Goal: Find specific page/section: Find specific page/section

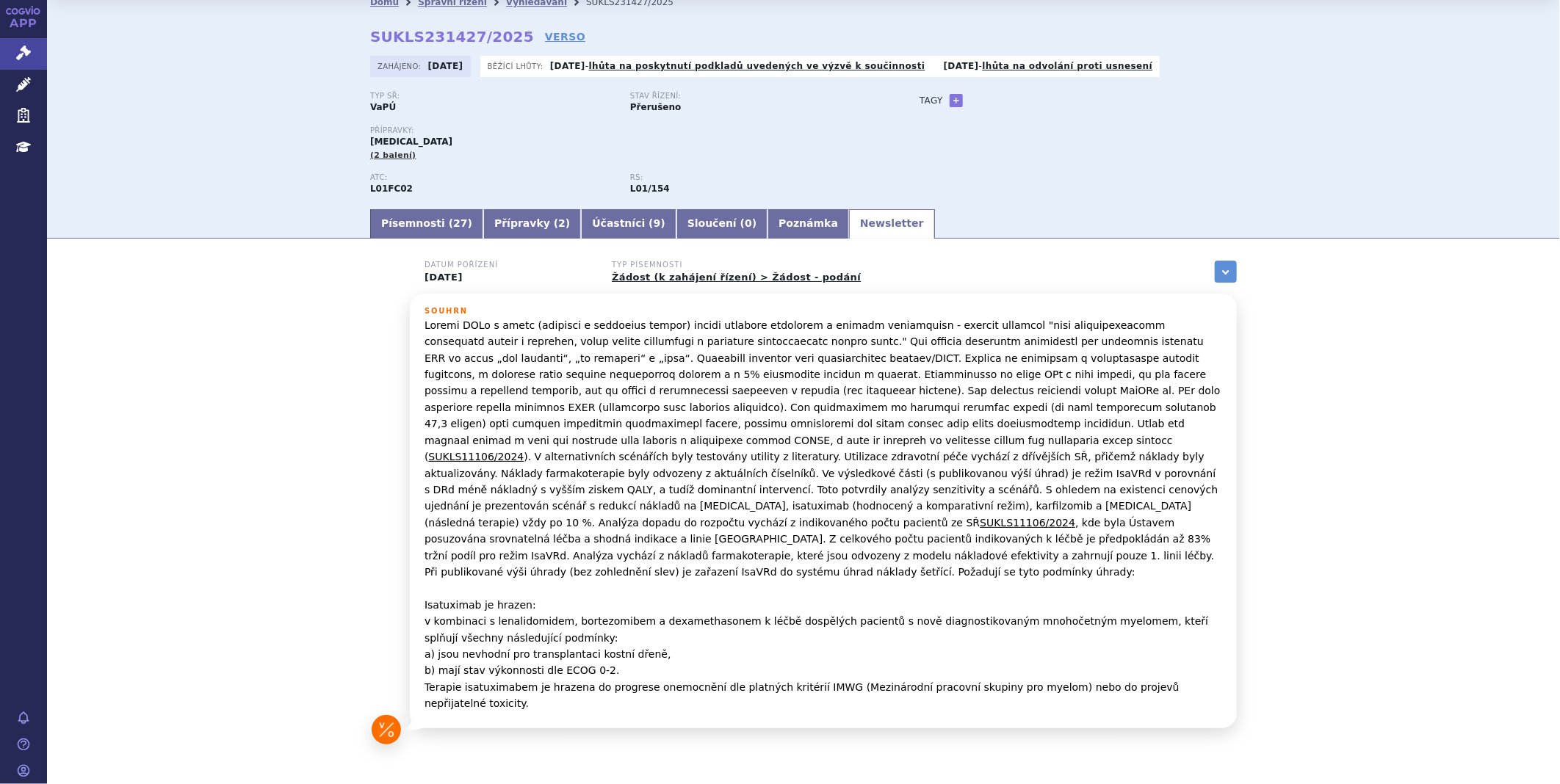
scroll to position [63, 0]
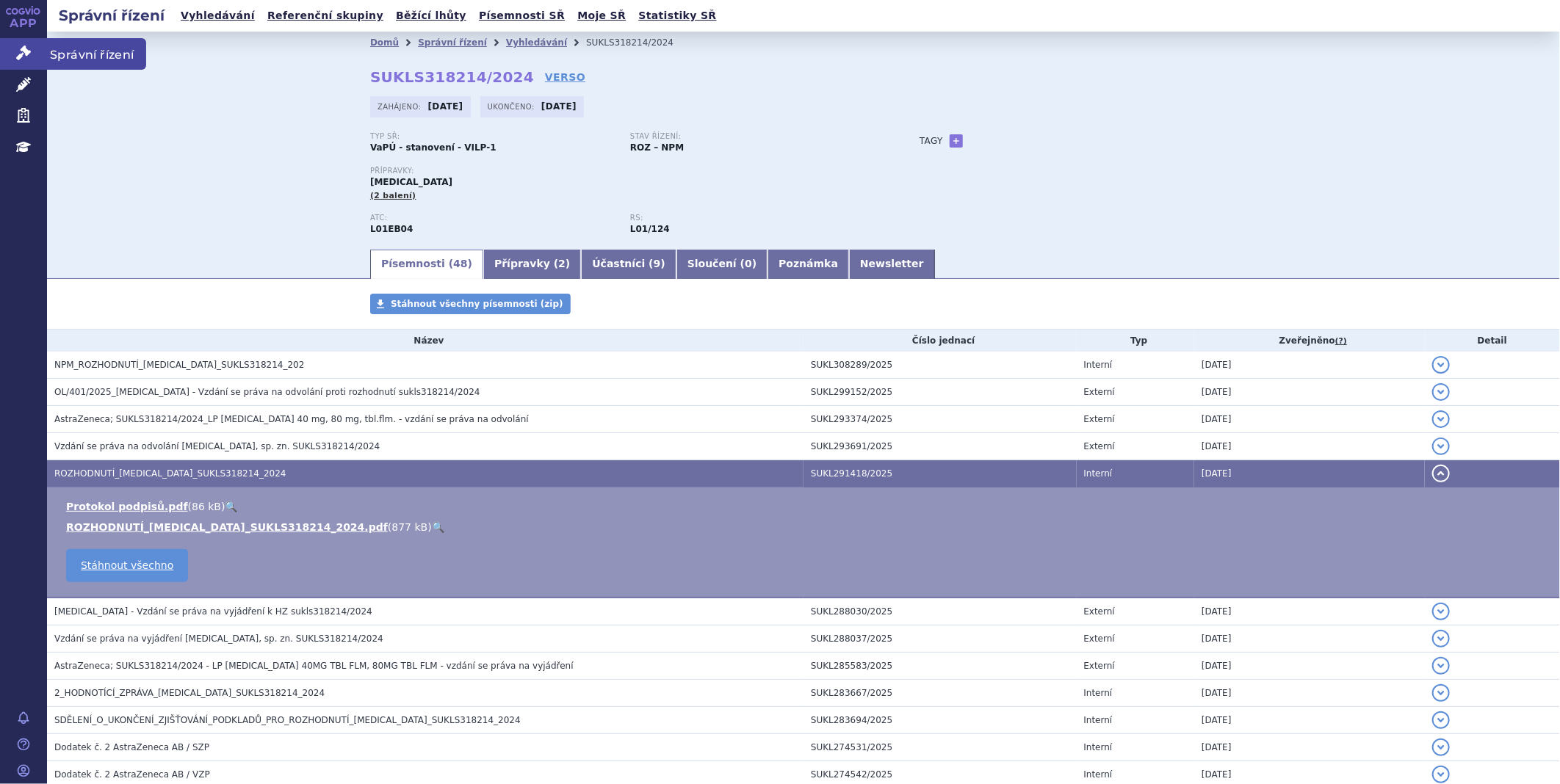
click at [4, 61] on link "Správní řízení" at bounding box center [23, 53] width 47 height 31
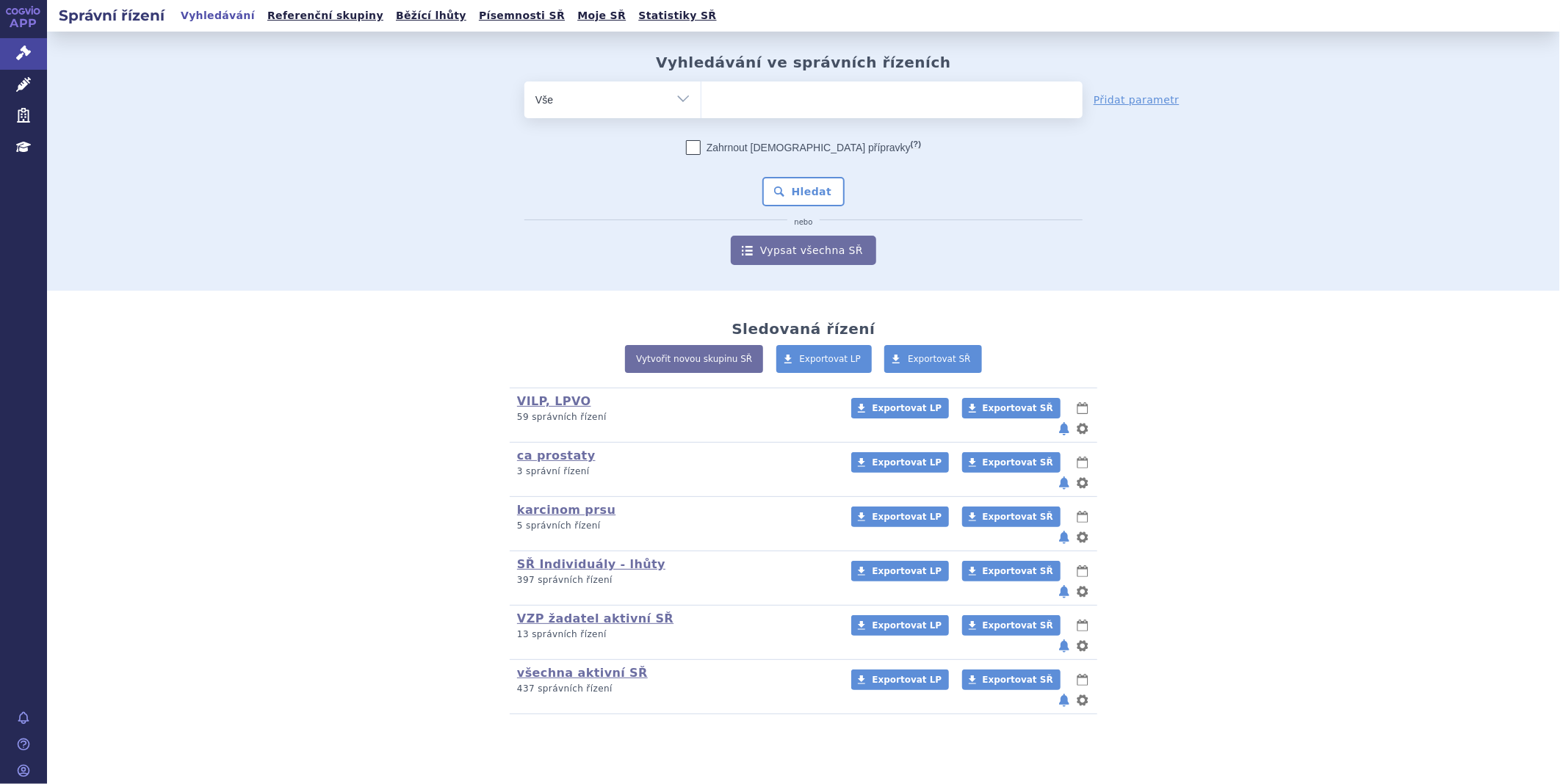
click at [808, 97] on ul at bounding box center [892, 97] width 381 height 31
click at [702, 97] on select at bounding box center [701, 99] width 1 height 37
type input "hy"
type input "hym"
type input "hymp"
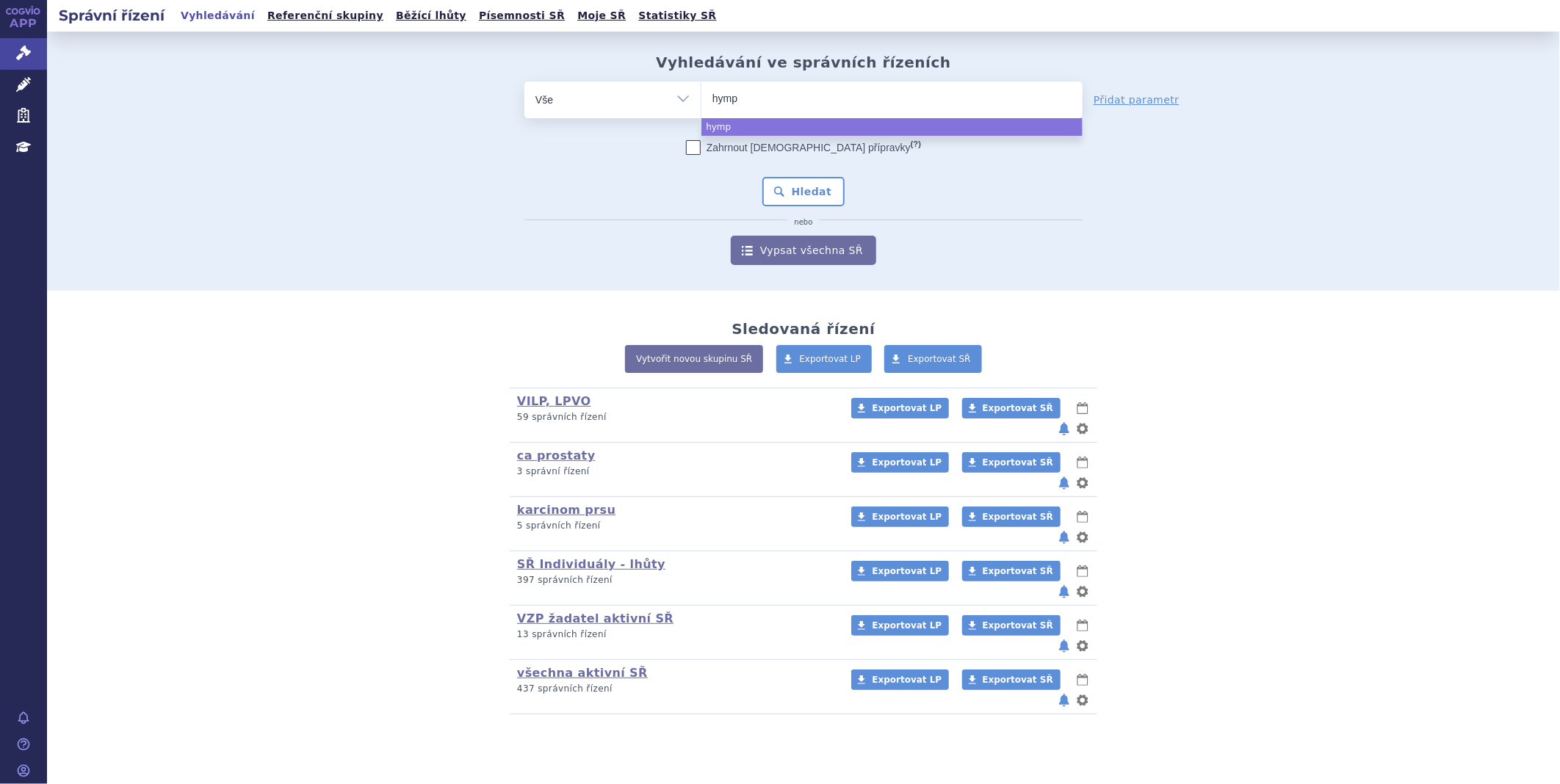
type input "hympa"
type input "hympav"
type input "hympavu"
type input "hympav"
select select "hympav"
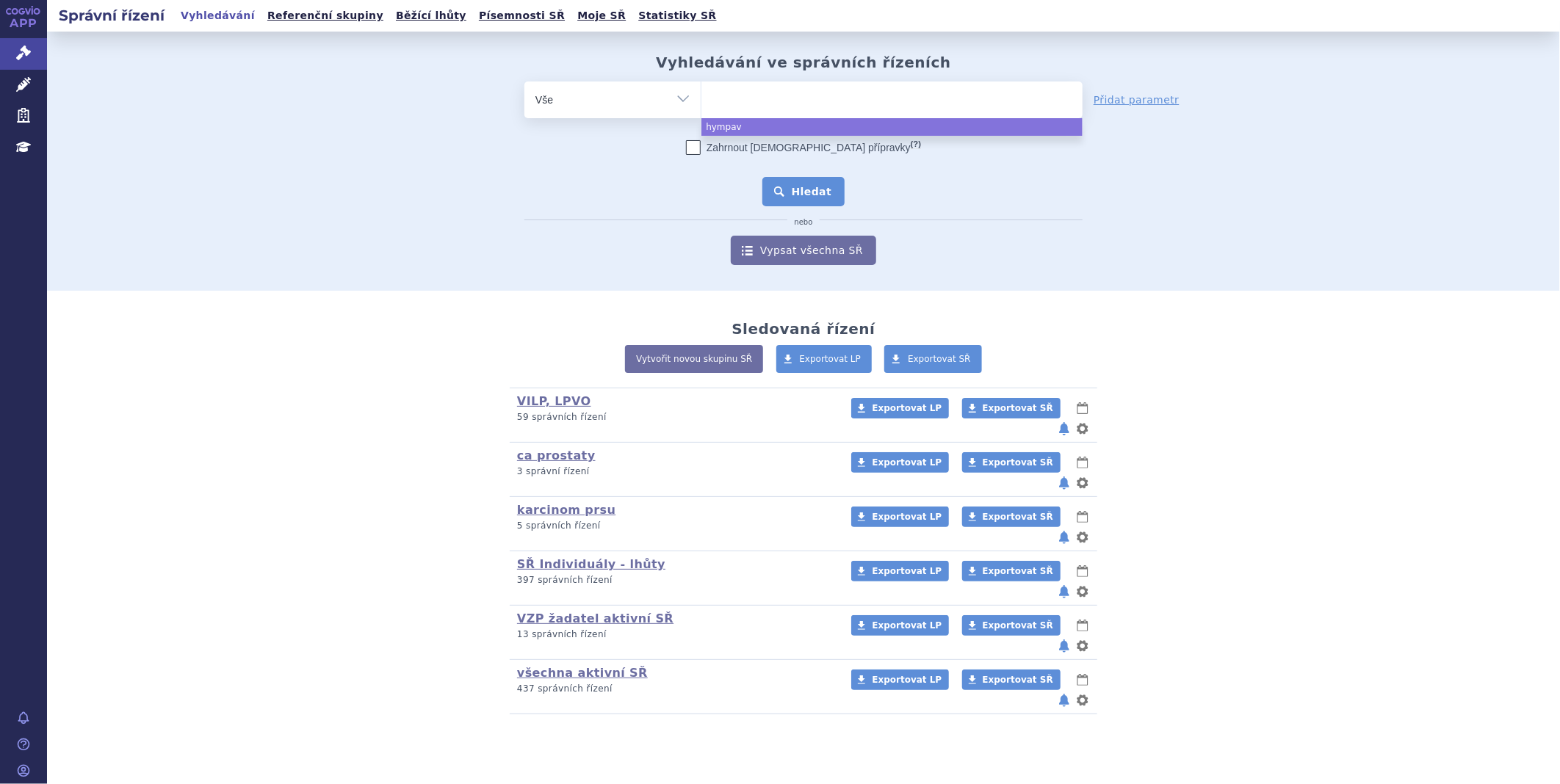
click at [811, 187] on button "Hledat" at bounding box center [803, 191] width 83 height 29
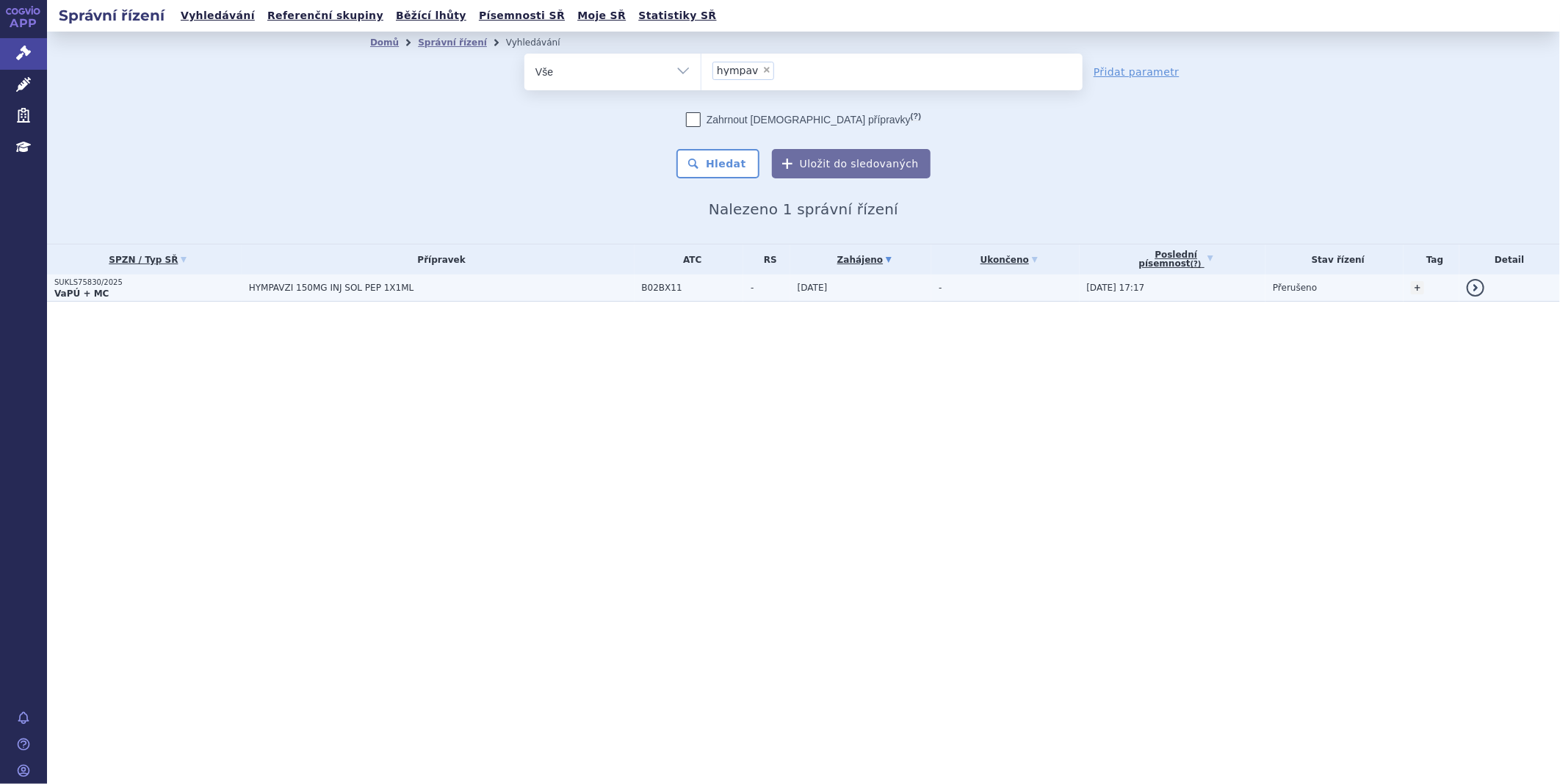
click at [96, 283] on p "SUKLS75830/2025" at bounding box center [148, 282] width 188 height 10
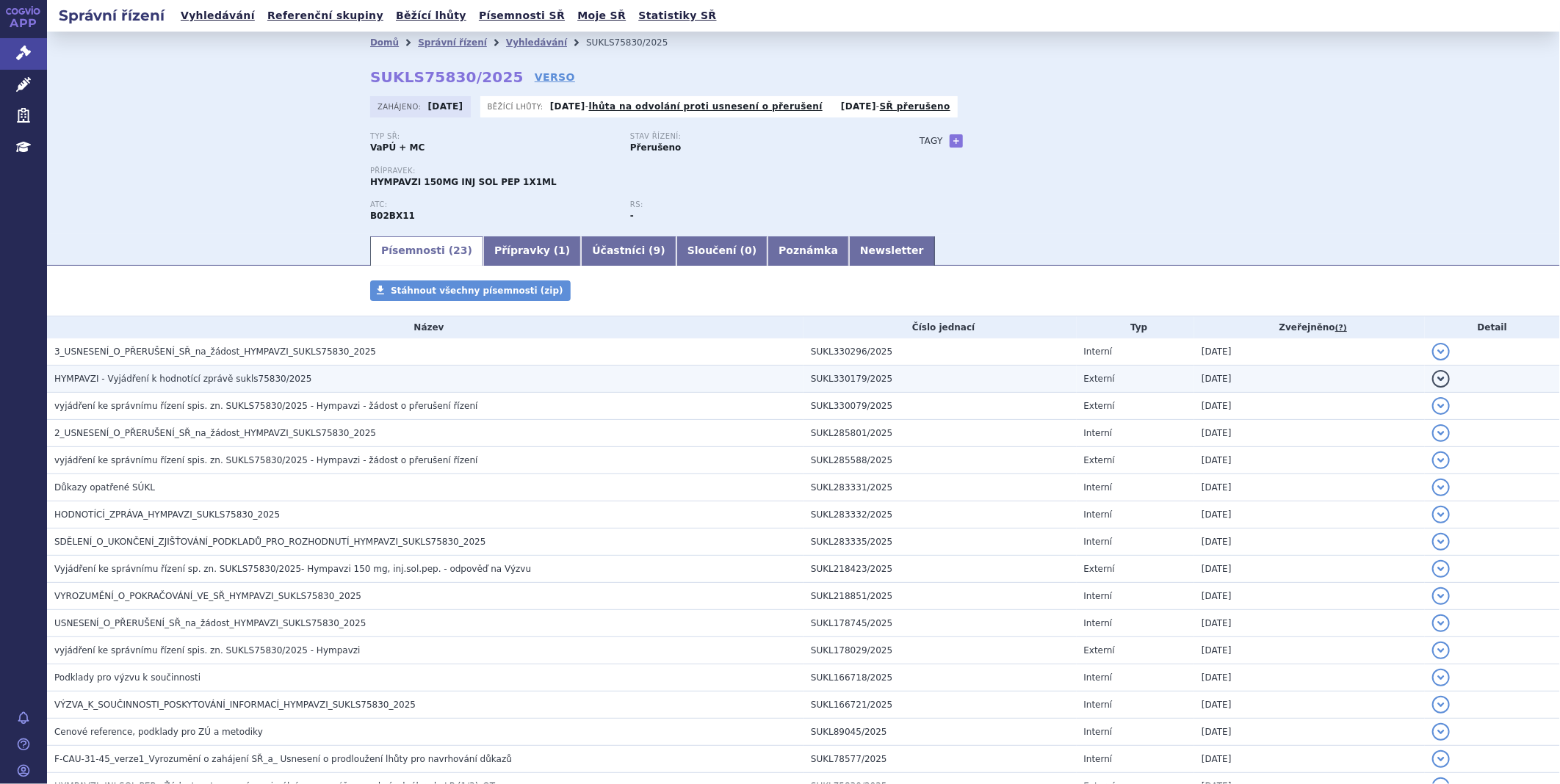
click at [206, 367] on td "HYMPAVZI - Vyjádření k hodnotící zprávě sukls75830/2025" at bounding box center [425, 379] width 757 height 27
